Goal: Information Seeking & Learning: Check status

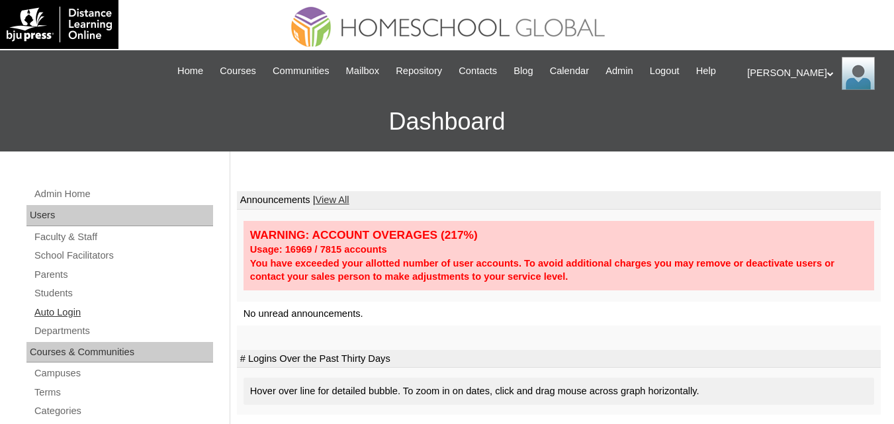
click at [57, 321] on link "Auto Login" at bounding box center [123, 312] width 180 height 17
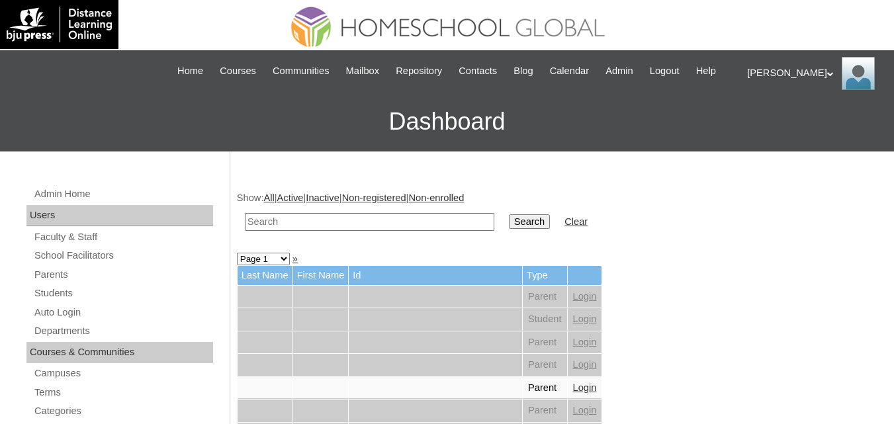
click at [278, 231] on input "text" at bounding box center [369, 222] width 249 height 18
paste input "Gavin Izaac"
type input "Gavin Izaac"
click at [509, 229] on input "Search" at bounding box center [529, 221] width 41 height 15
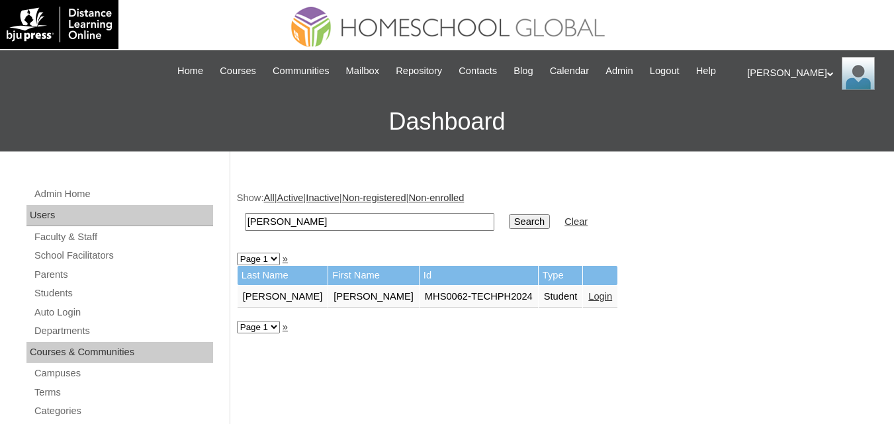
click at [588, 302] on link "Login" at bounding box center [600, 296] width 24 height 11
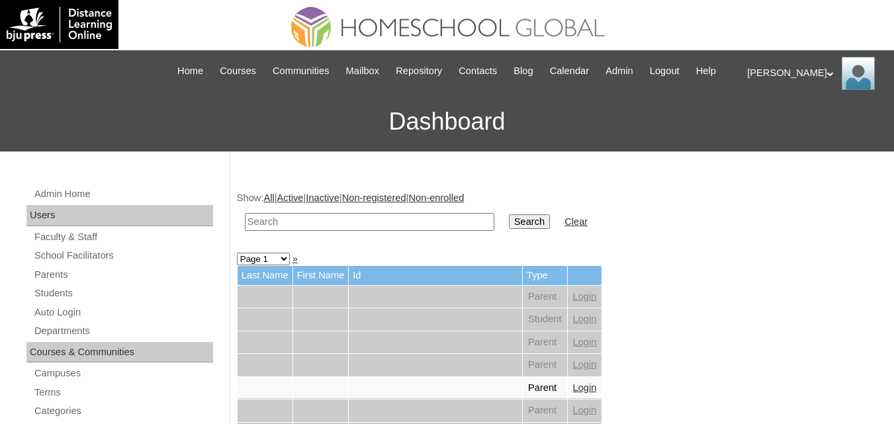
drag, startPoint x: 40, startPoint y: 313, endPoint x: 32, endPoint y: 316, distance: 7.7
click at [38, 302] on link "Students" at bounding box center [123, 293] width 180 height 17
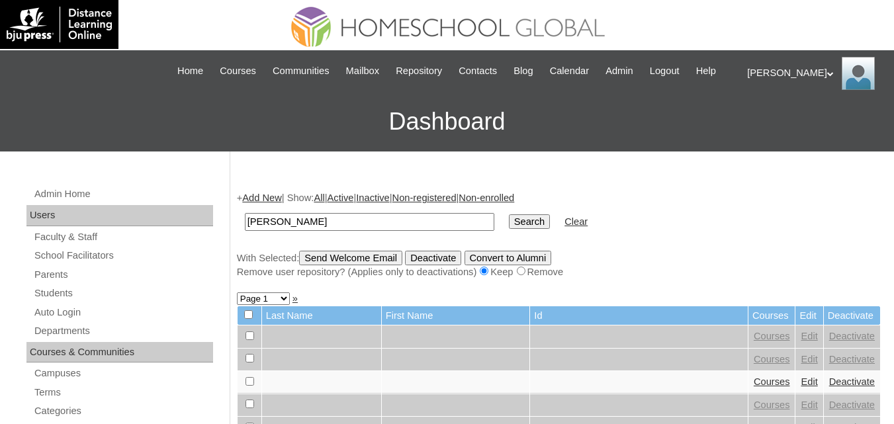
type input "Celestine Israelle"
click at [509, 229] on input "Search" at bounding box center [529, 221] width 41 height 15
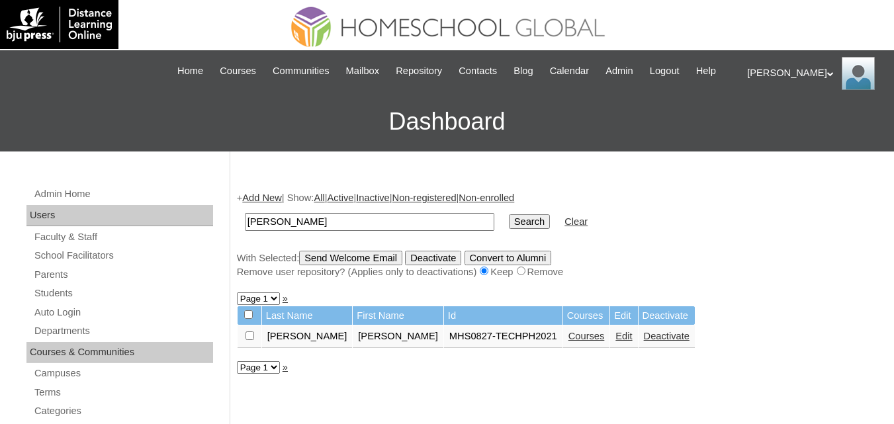
click at [568, 341] on link "Courses" at bounding box center [586, 336] width 36 height 11
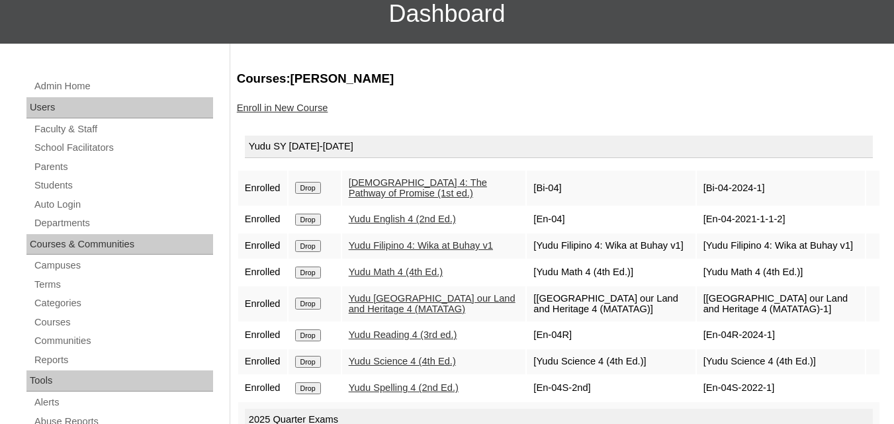
scroll to position [132, 0]
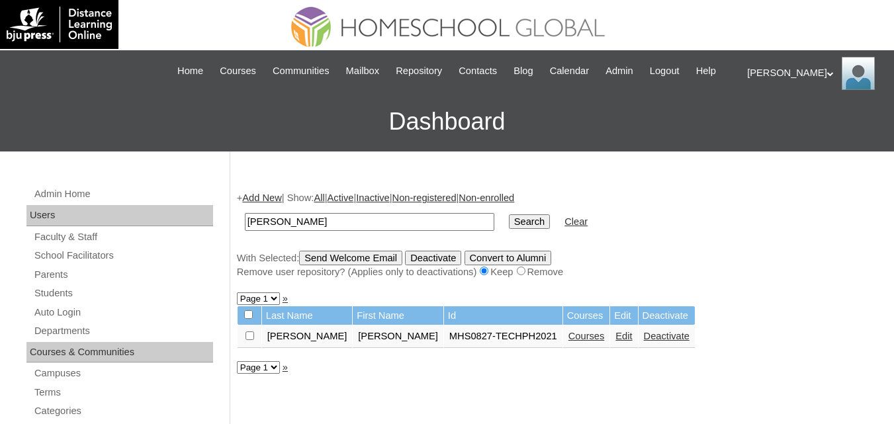
drag, startPoint x: 347, startPoint y: 238, endPoint x: 176, endPoint y: 234, distance: 171.4
type input "Draeg'n Gavrel"
click at [509, 229] on input "Search" at bounding box center [529, 221] width 41 height 15
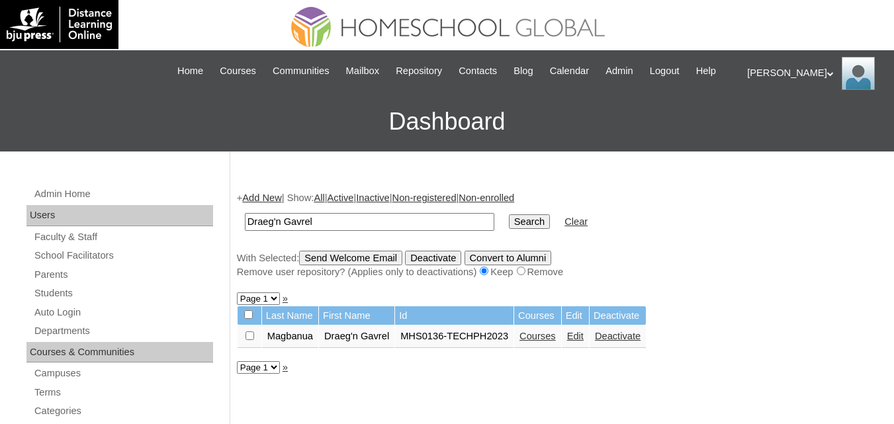
click at [545, 341] on link "Courses" at bounding box center [537, 336] width 36 height 11
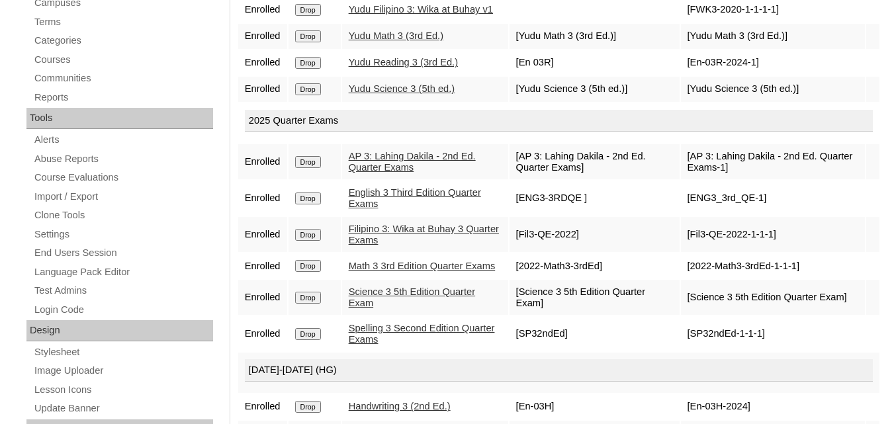
scroll to position [331, 0]
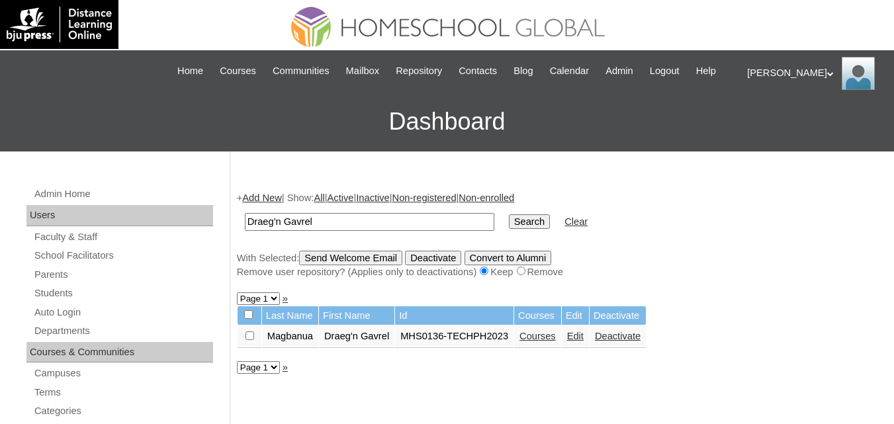
drag, startPoint x: 333, startPoint y: 234, endPoint x: 122, endPoint y: 234, distance: 211.1
type input "[DEMOGRAPHIC_DATA][PERSON_NAME]"
click at [509, 229] on input "Search" at bounding box center [529, 221] width 41 height 15
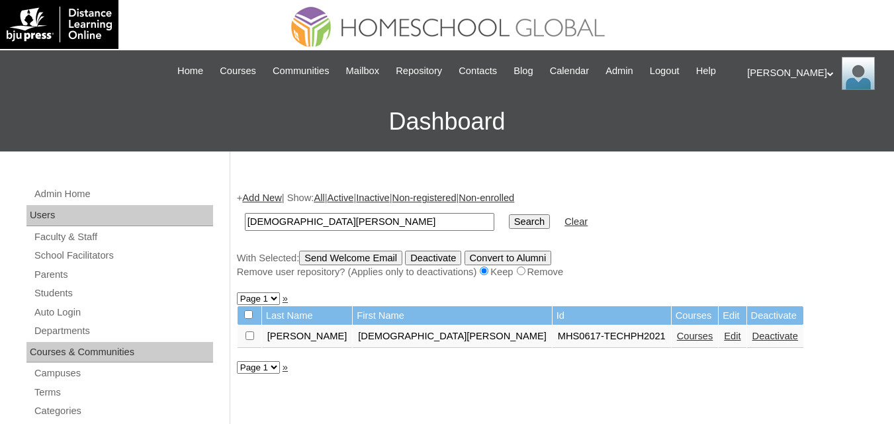
click at [672, 345] on td "Courses" at bounding box center [695, 337] width 47 height 22
drag, startPoint x: 524, startPoint y: 354, endPoint x: 533, endPoint y: 361, distance: 11.3
click at [677, 341] on link "Courses" at bounding box center [695, 336] width 36 height 11
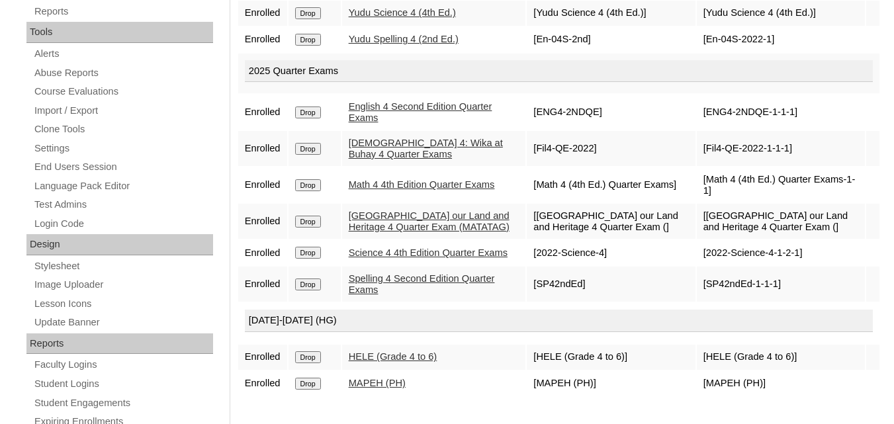
scroll to position [331, 0]
